Goal: Task Accomplishment & Management: Complete application form

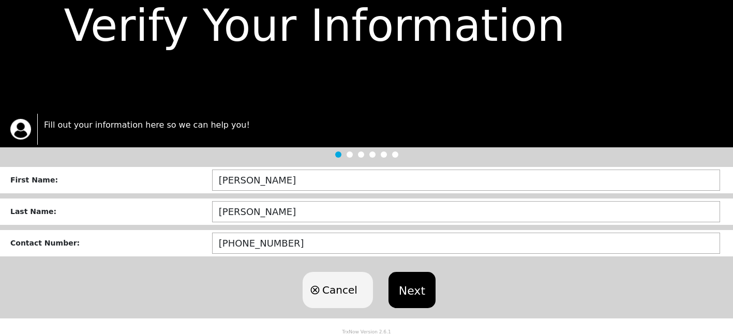
scroll to position [62, 0]
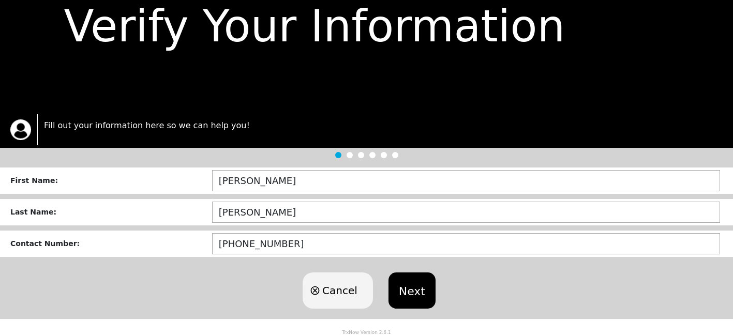
click at [406, 291] on button "Next" at bounding box center [411, 291] width 47 height 36
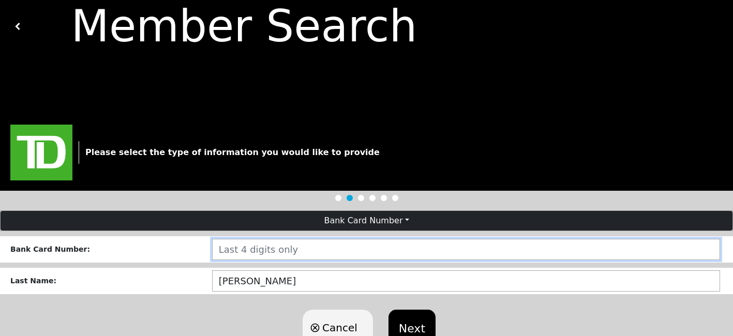
click at [353, 244] on input "number" at bounding box center [466, 249] width 508 height 21
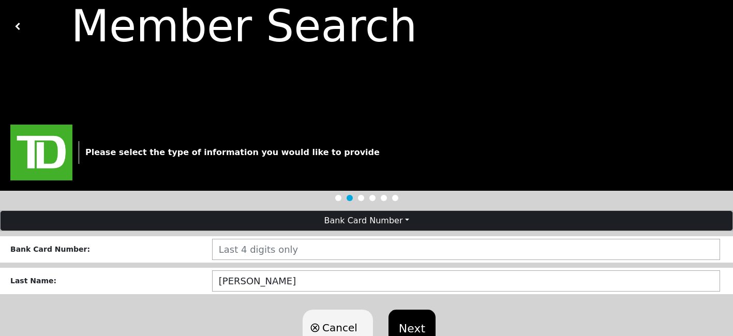
click at [405, 219] on button "Bank Card Number" at bounding box center [367, 221] width 732 height 20
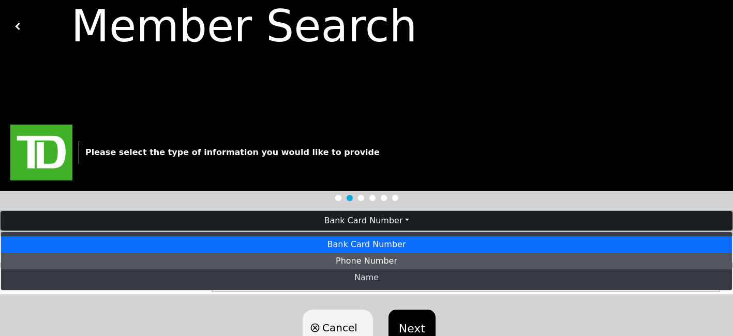
click at [384, 260] on link "Phone Number" at bounding box center [366, 261] width 731 height 17
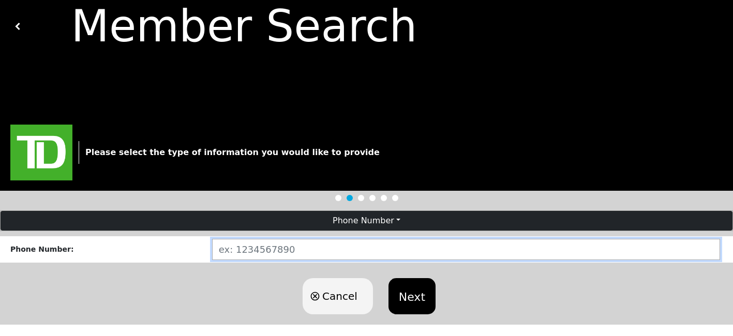
click at [324, 255] on input "number" at bounding box center [466, 249] width 508 height 21
type input "416"
type input "4163030090"
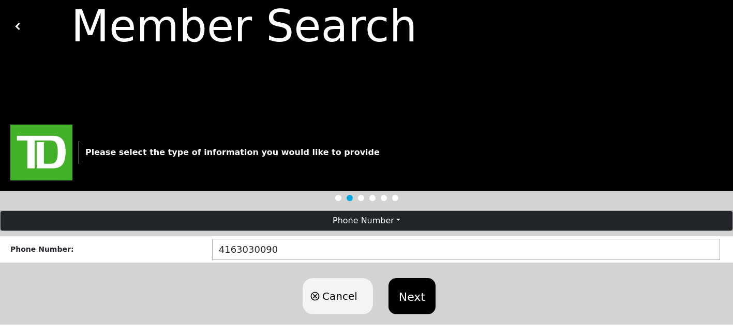
click at [414, 299] on button "Next" at bounding box center [411, 296] width 47 height 36
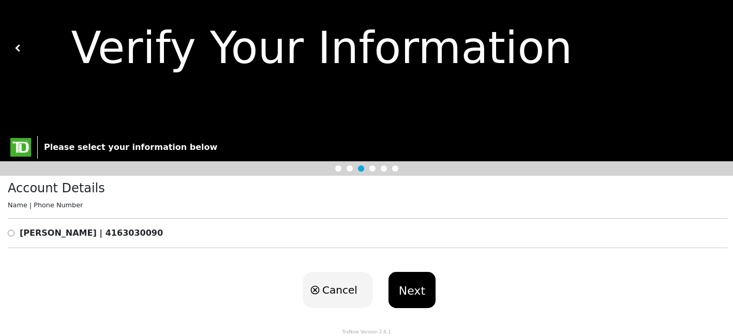
scroll to position [39, 0]
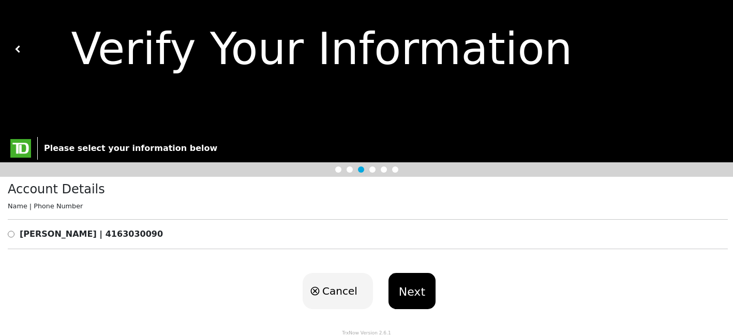
click at [7, 230] on div "Account Details Name | Phone Number DANIELA BARBOSA | 4163030090" at bounding box center [366, 220] width 733 height 86
click at [12, 230] on input "radio" at bounding box center [11, 234] width 7 height 12
radio input "true"
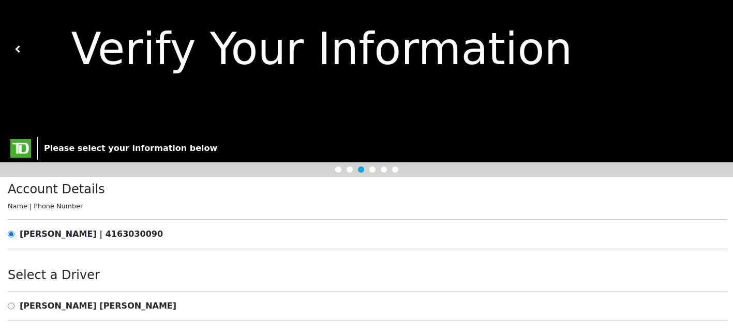
click at [63, 307] on b "DANIELA BARBOSA" at bounding box center [98, 306] width 157 height 10
click at [12, 303] on input "radio" at bounding box center [11, 306] width 7 height 12
radio input "true"
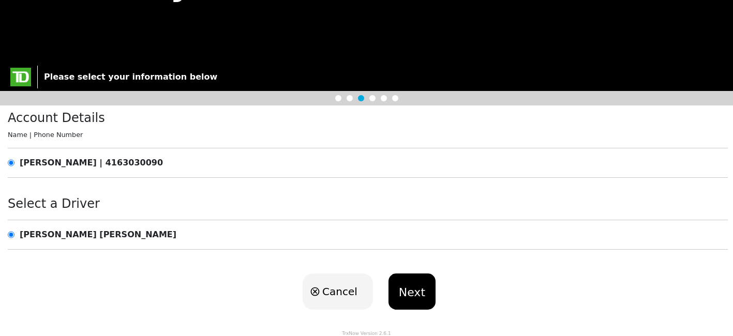
click at [412, 284] on button "Next" at bounding box center [411, 292] width 47 height 36
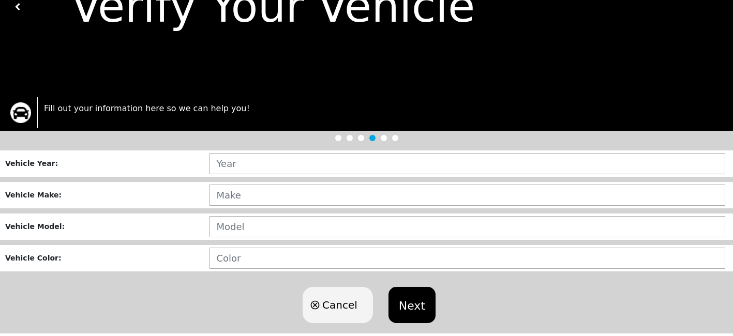
click at [296, 167] on div "Loading user experience Powered by TrxNow" at bounding box center [366, 154] width 708 height 46
click at [294, 161] on div "Loading user experience Powered by TrxNow" at bounding box center [366, 154] width 708 height 46
click at [223, 156] on div "Loading user experience Powered by TrxNow" at bounding box center [366, 154] width 708 height 46
click at [221, 168] on div "Loading user experience Powered by TrxNow" at bounding box center [366, 154] width 708 height 46
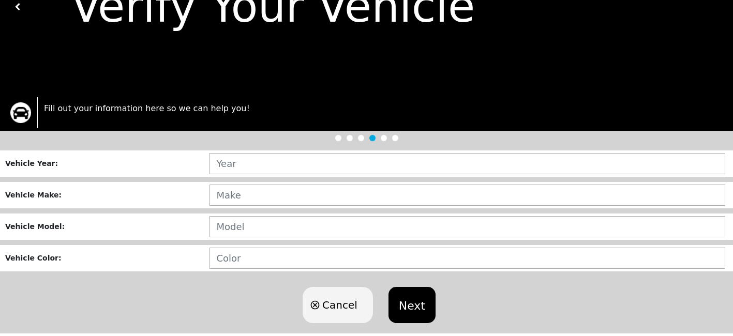
click at [221, 168] on div "Loading user experience Powered by TrxNow" at bounding box center [366, 154] width 708 height 46
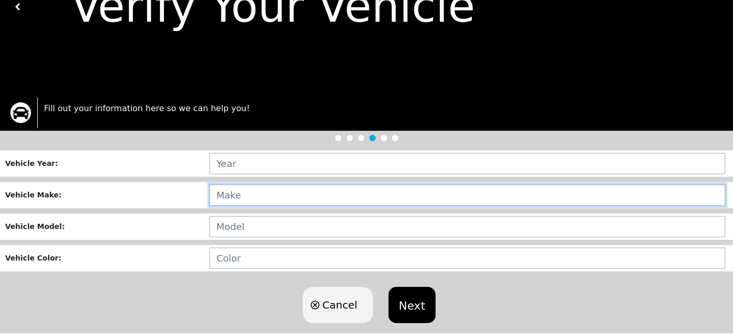
click at [236, 201] on input "text" at bounding box center [467, 195] width 516 height 21
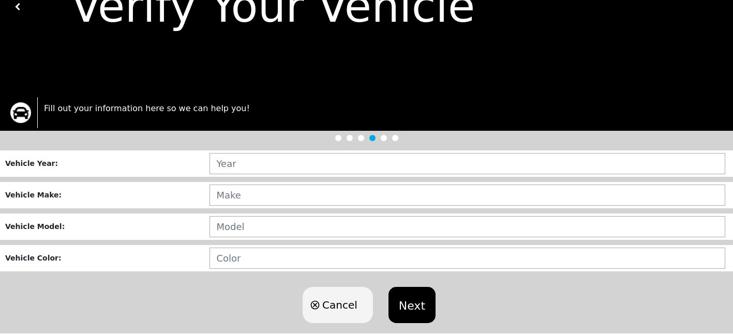
click at [227, 162] on div "Loading user experience Powered by TrxNow" at bounding box center [366, 154] width 708 height 46
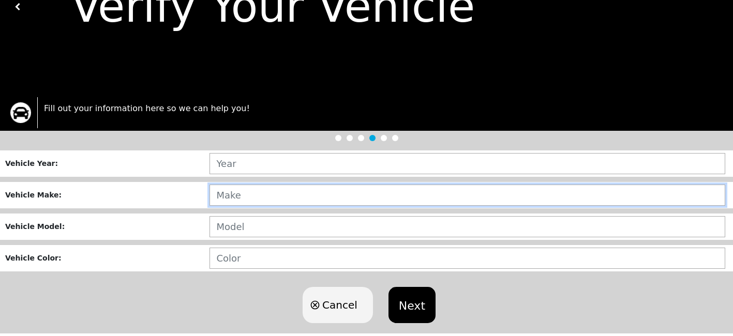
click at [232, 201] on input "text" at bounding box center [467, 195] width 516 height 21
type input "KIA"
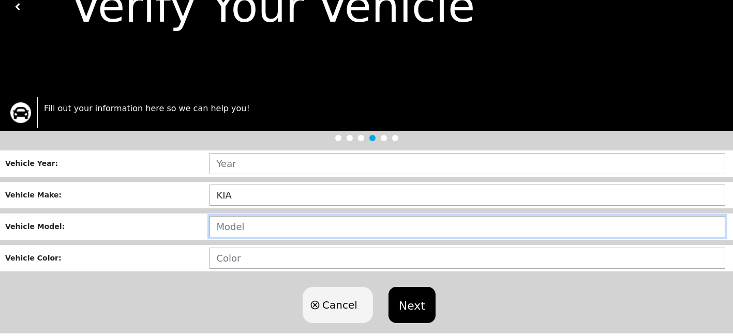
click at [238, 228] on input "text" at bounding box center [467, 226] width 516 height 21
type input "SPORTAGE"
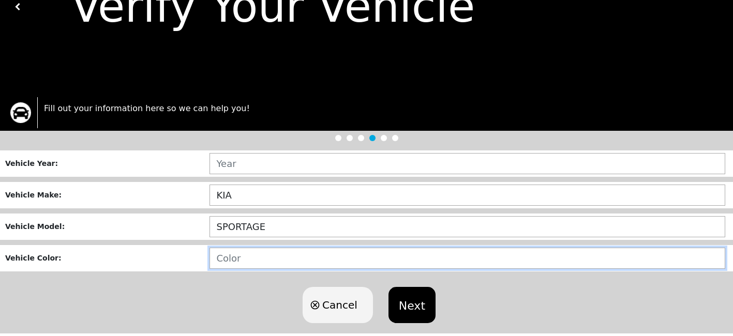
click at [234, 257] on input "text" at bounding box center [467, 258] width 516 height 21
type input "BLACK"
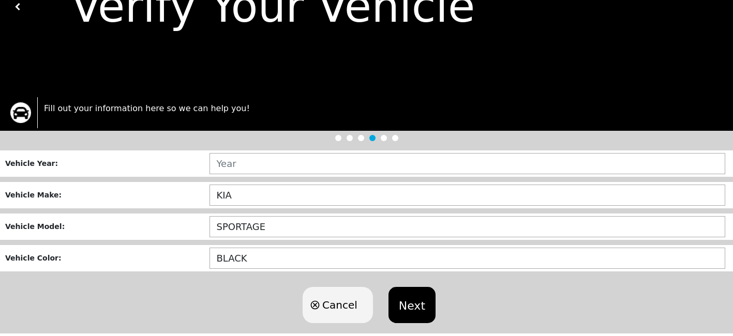
click at [241, 160] on div "Loading user experience Powered by TrxNow" at bounding box center [366, 154] width 708 height 46
click at [239, 164] on div "Loading user experience Powered by TrxNow" at bounding box center [366, 154] width 708 height 46
click at [408, 306] on button "Next" at bounding box center [411, 305] width 47 height 36
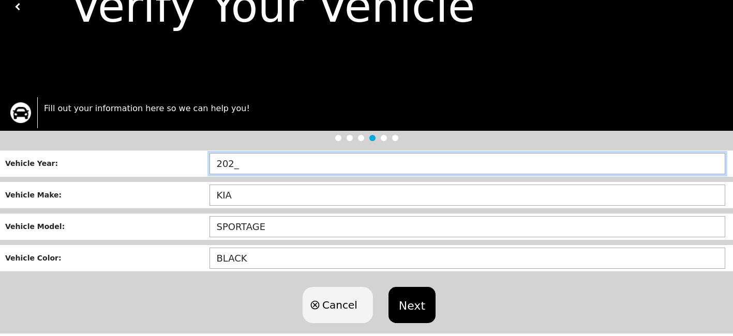
type input "2025"
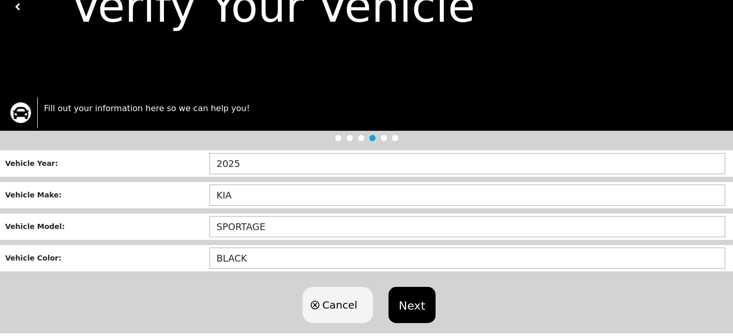
click at [408, 312] on button "Next" at bounding box center [411, 305] width 47 height 36
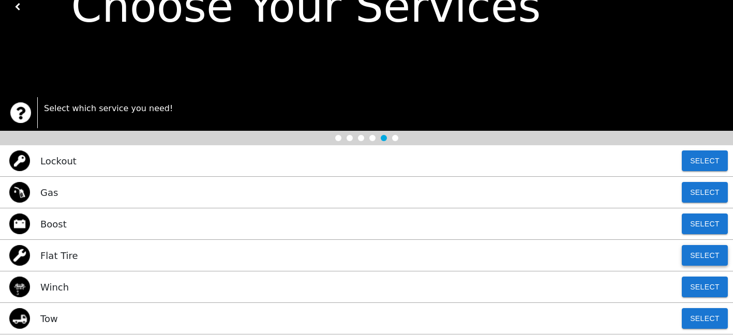
click at [707, 249] on button "Select" at bounding box center [705, 255] width 46 height 21
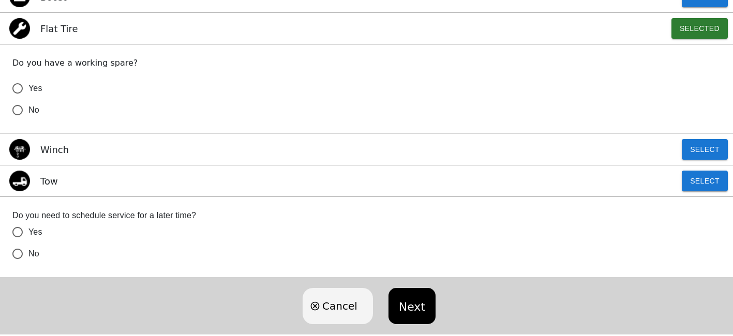
scroll to position [312, 0]
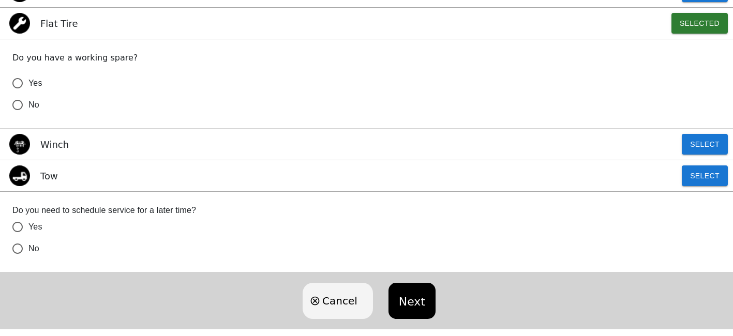
click at [409, 302] on button "Next" at bounding box center [411, 301] width 47 height 36
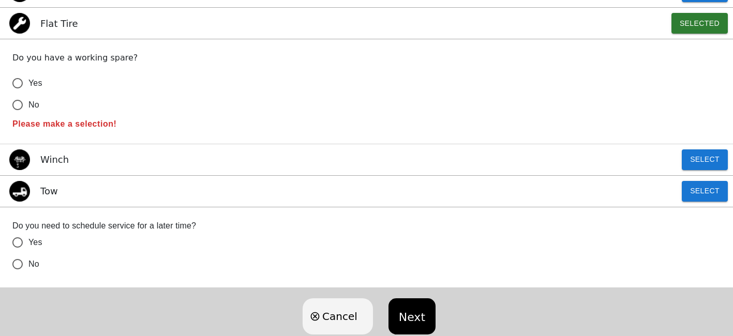
click at [416, 313] on button "Next" at bounding box center [411, 316] width 47 height 36
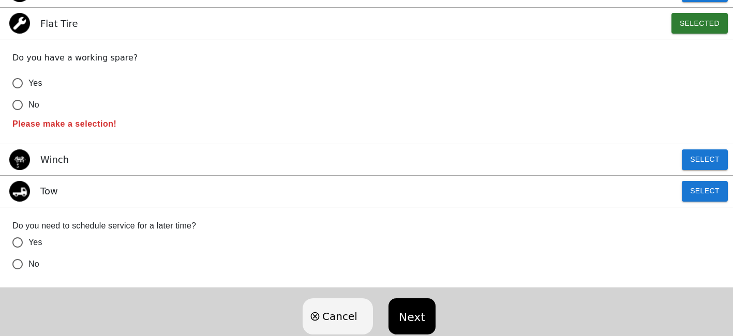
drag, startPoint x: 37, startPoint y: 107, endPoint x: 6, endPoint y: 106, distance: 31.1
click at [3, 106] on div "Do you have a working spare? Yes No Please make a selection!" at bounding box center [366, 91] width 733 height 105
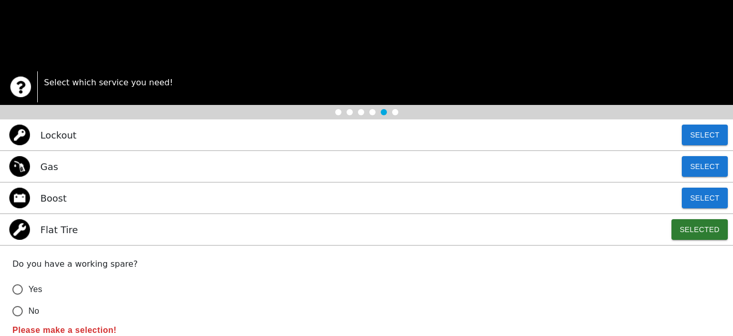
scroll to position [113, 0]
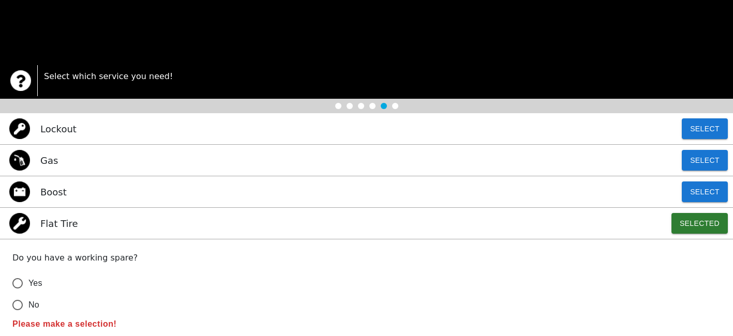
click at [18, 301] on input "No" at bounding box center [18, 305] width 22 height 22
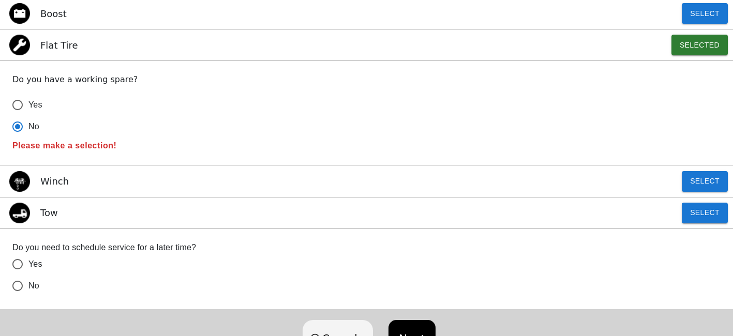
scroll to position [308, 0]
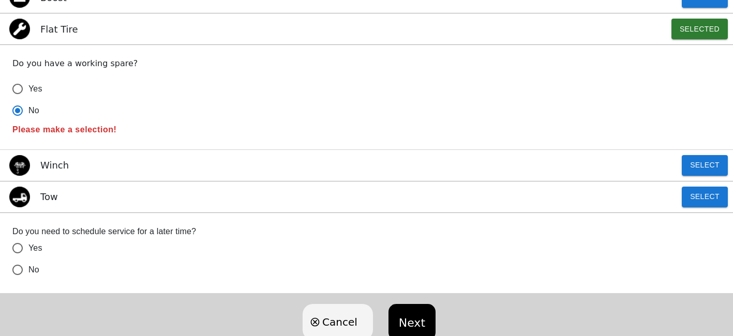
click at [417, 310] on button "Next" at bounding box center [411, 322] width 47 height 36
radio input "true"
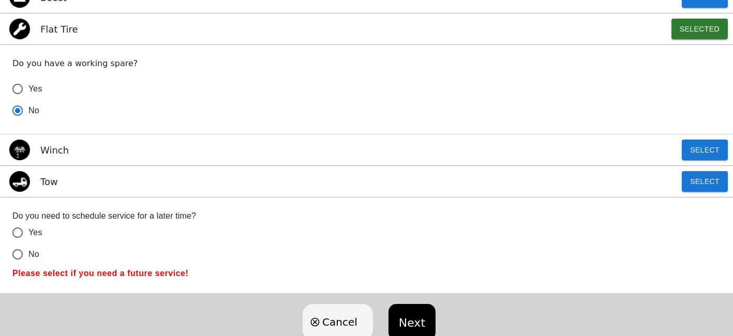
click at [19, 252] on input "No" at bounding box center [18, 255] width 22 height 22
click at [402, 325] on button "Next" at bounding box center [411, 322] width 47 height 36
radio input "true"
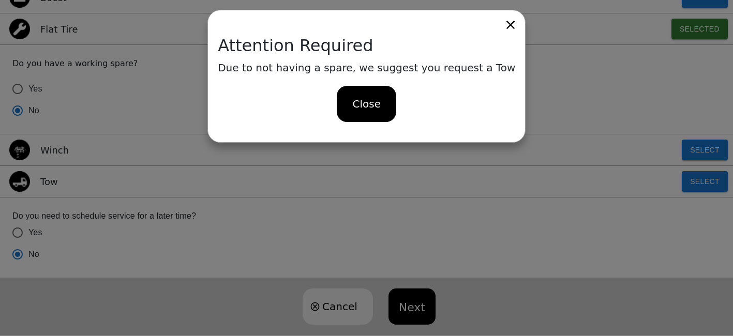
drag, startPoint x: 366, startPoint y: 98, endPoint x: 374, endPoint y: 117, distance: 20.6
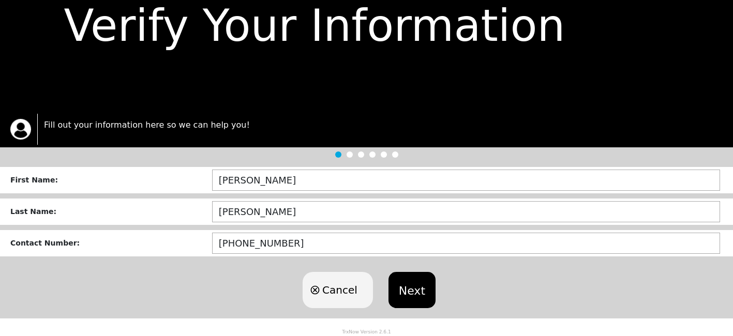
scroll to position [62, 0]
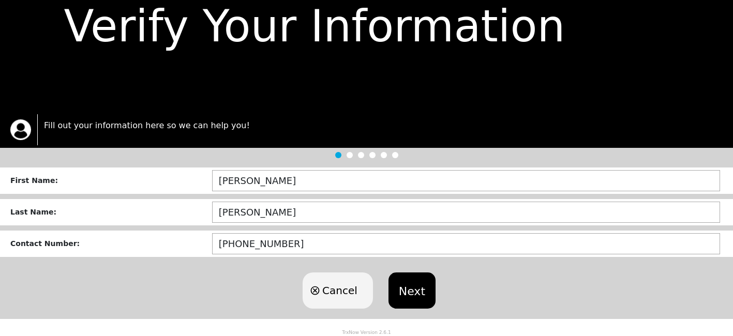
click at [417, 291] on button "Next" at bounding box center [411, 291] width 47 height 36
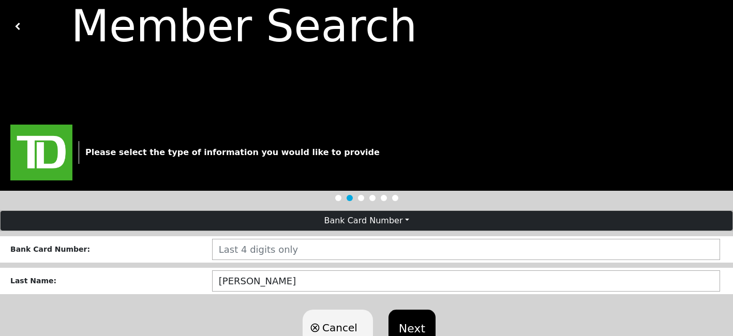
scroll to position [51, 0]
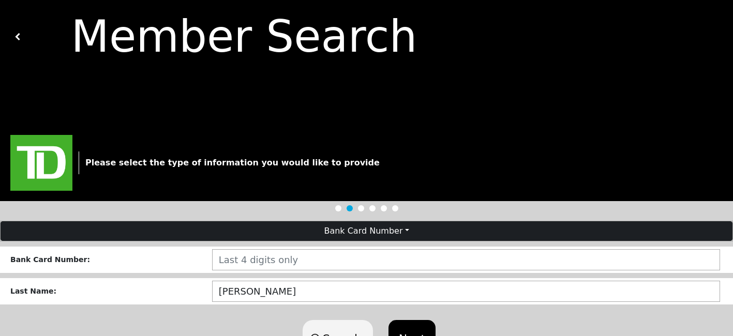
click at [384, 231] on button "Bank Card Number" at bounding box center [367, 231] width 732 height 20
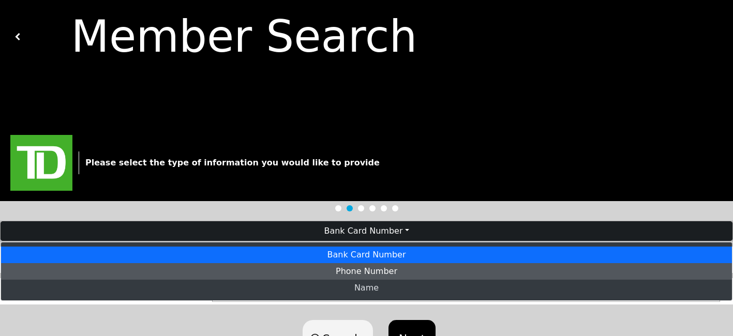
click at [373, 272] on link "Phone Number" at bounding box center [366, 271] width 731 height 17
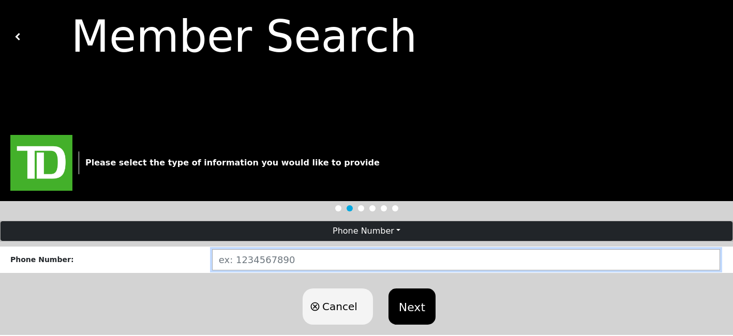
click at [358, 258] on input "number" at bounding box center [466, 259] width 508 height 21
type input "4163030090"
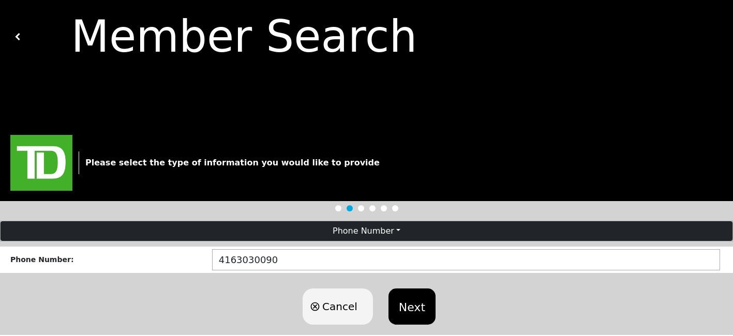
click at [404, 304] on button "Next" at bounding box center [411, 307] width 47 height 36
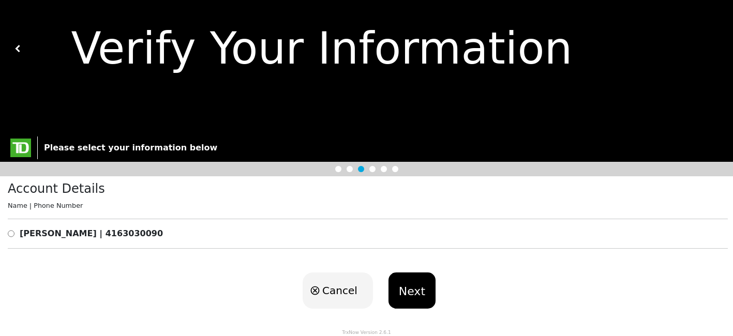
scroll to position [39, 0]
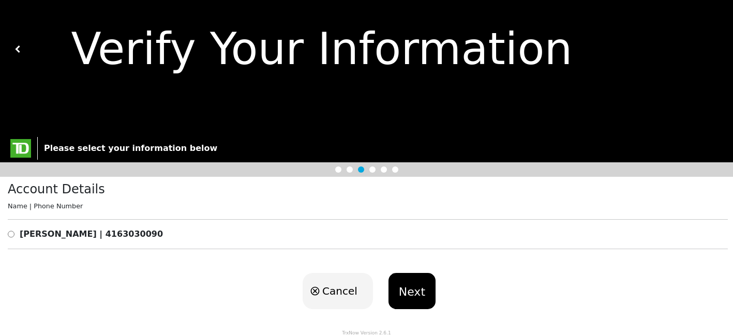
drag, startPoint x: 397, startPoint y: 290, endPoint x: 11, endPoint y: 267, distance: 386.0
click at [12, 268] on div "Cancel Next" at bounding box center [366, 291] width 733 height 57
click at [10, 231] on input "radio" at bounding box center [11, 234] width 7 height 12
radio input "true"
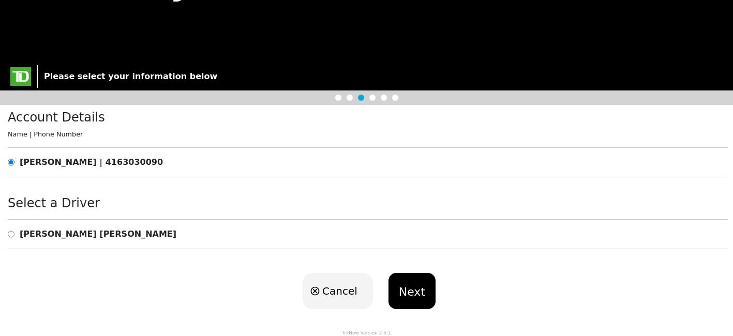
scroll to position [110, 0]
click at [10, 232] on input "radio" at bounding box center [11, 235] width 7 height 12
radio input "true"
click at [403, 292] on button "Next" at bounding box center [411, 292] width 47 height 36
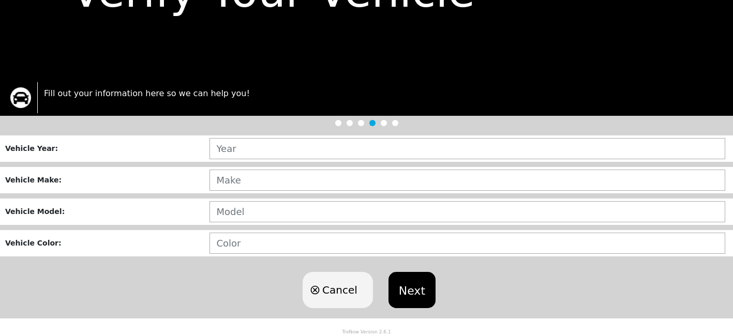
scroll to position [81, 0]
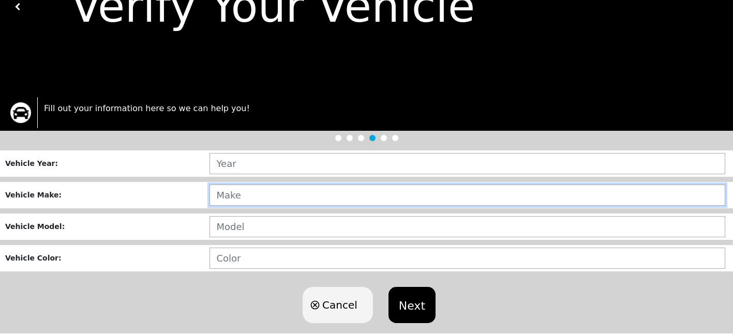
click at [266, 190] on input "text" at bounding box center [467, 195] width 516 height 21
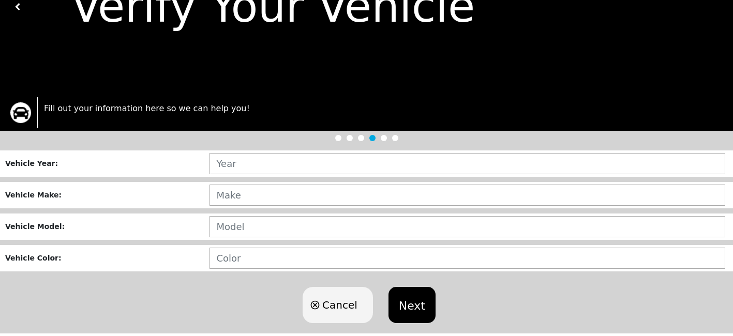
click at [264, 168] on div "Loading user experience Powered by TrxNow" at bounding box center [366, 154] width 708 height 46
click at [263, 158] on div "Loading user experience Powered by TrxNow" at bounding box center [366, 154] width 708 height 46
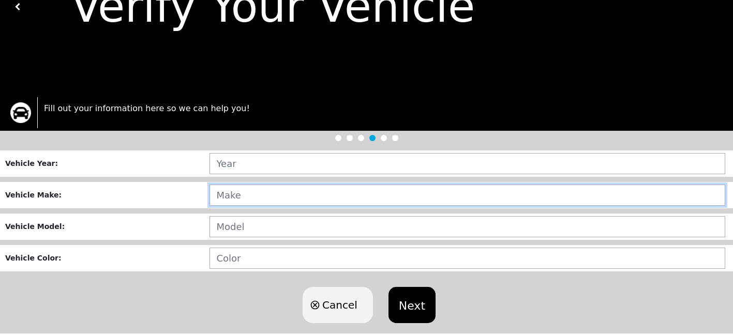
click at [258, 194] on input "text" at bounding box center [467, 195] width 516 height 21
type input "KIA"
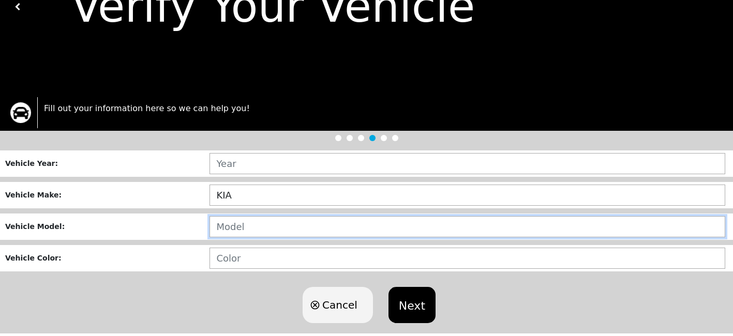
click at [257, 230] on input "text" at bounding box center [467, 226] width 516 height 21
type input "SPORTAGE"
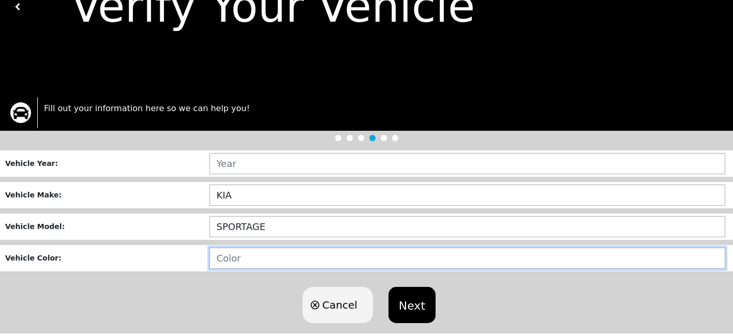
click at [249, 263] on input "text" at bounding box center [467, 258] width 516 height 21
type input "BLACK"
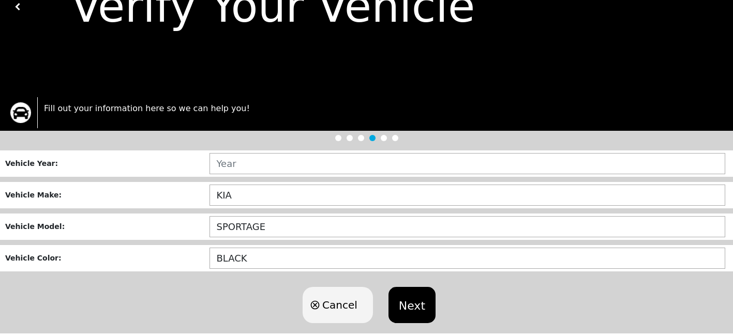
click at [402, 309] on button "Next" at bounding box center [411, 305] width 47 height 36
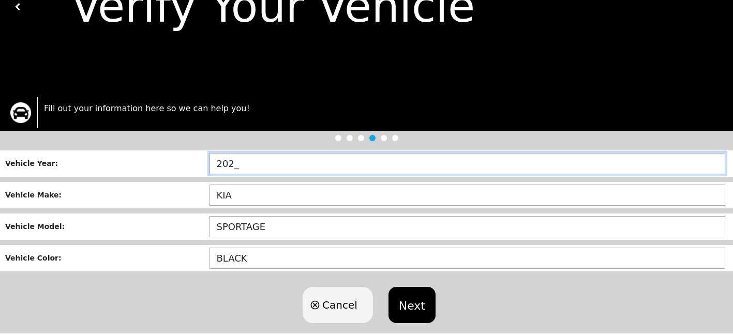
type input "2025"
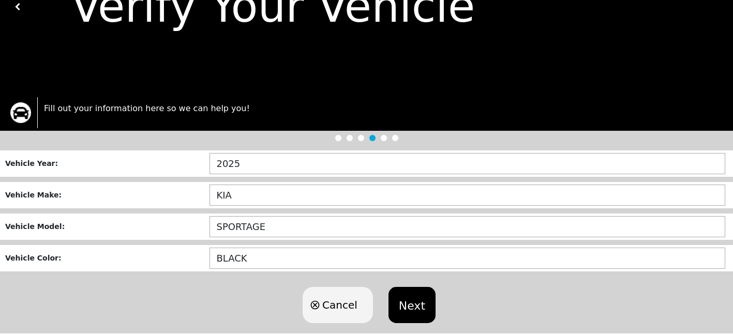
click at [406, 308] on button "Next" at bounding box center [411, 305] width 47 height 36
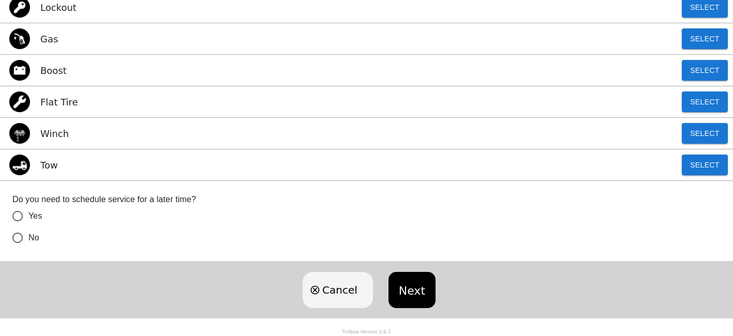
scroll to position [234, 0]
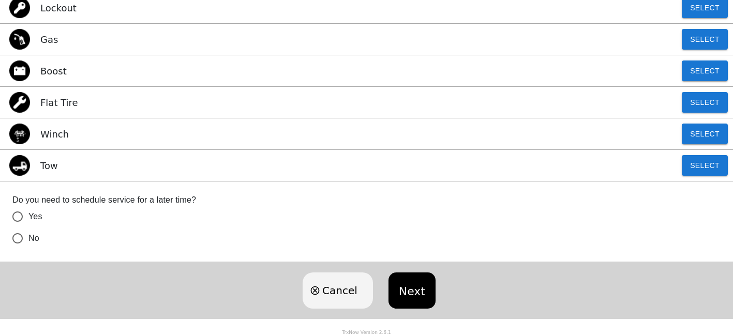
click at [414, 292] on button "Next" at bounding box center [411, 291] width 47 height 36
